Goal: Navigation & Orientation: Find specific page/section

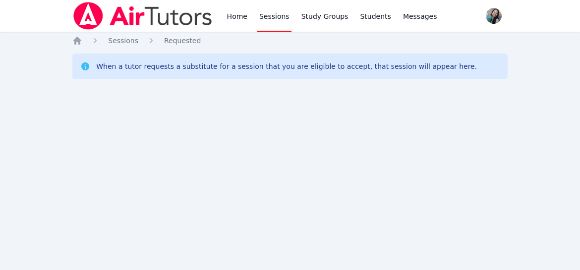
click at [43, 93] on div "Home Sessions Study Groups Students Messages Open user menu Sokha Lee Open main…" at bounding box center [290, 135] width 580 height 270
